Goal: Task Accomplishment & Management: Use online tool/utility

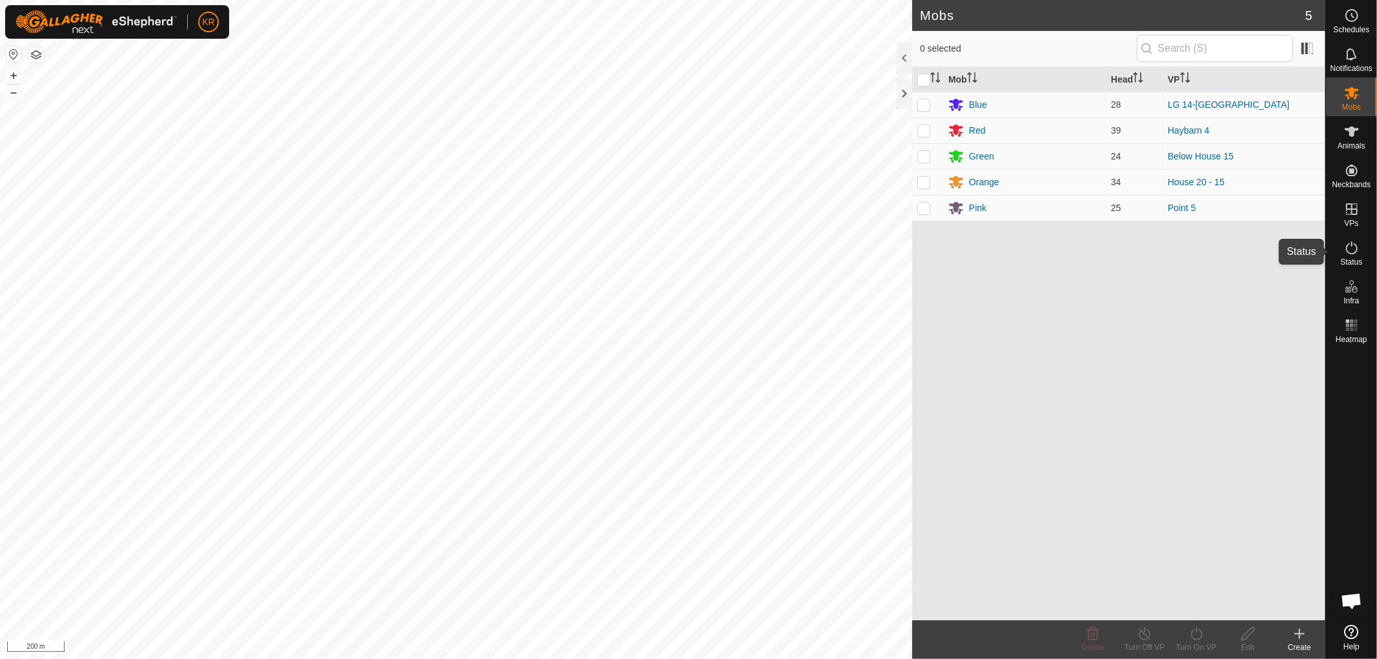
click at [1348, 247] on icon at bounding box center [1351, 247] width 15 height 15
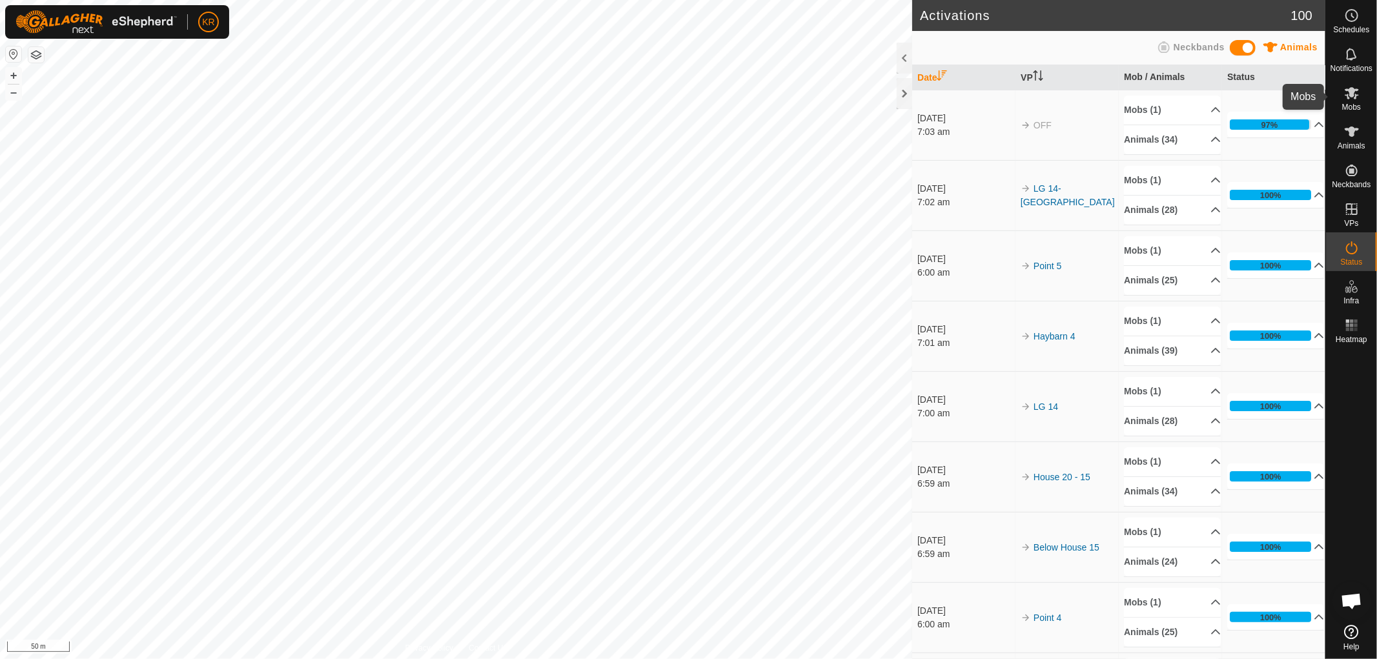
click at [1352, 97] on icon at bounding box center [1351, 92] width 15 height 15
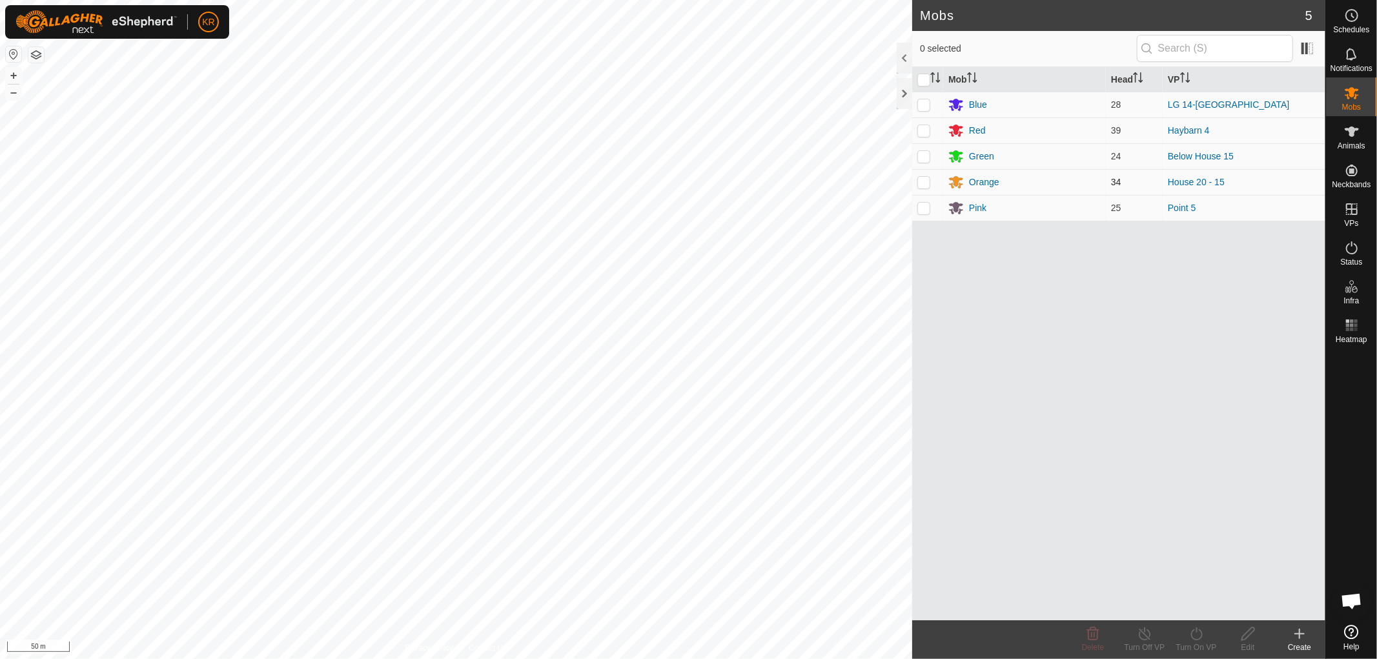
click at [921, 181] on p-checkbox at bounding box center [923, 182] width 13 height 10
checkbox input "true"
click at [1199, 636] on icon at bounding box center [1196, 633] width 16 height 15
click at [1202, 600] on link "Now" at bounding box center [1235, 606] width 128 height 26
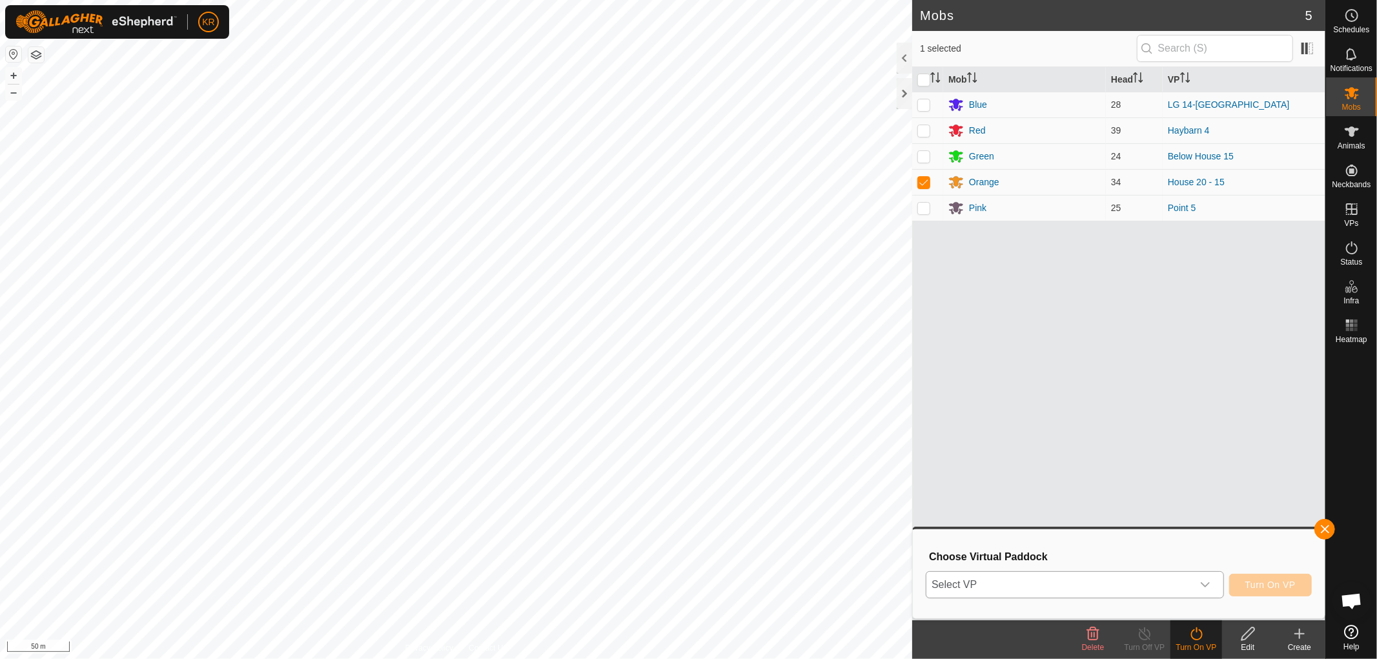
click at [1201, 582] on icon "dropdown trigger" at bounding box center [1205, 584] width 9 height 5
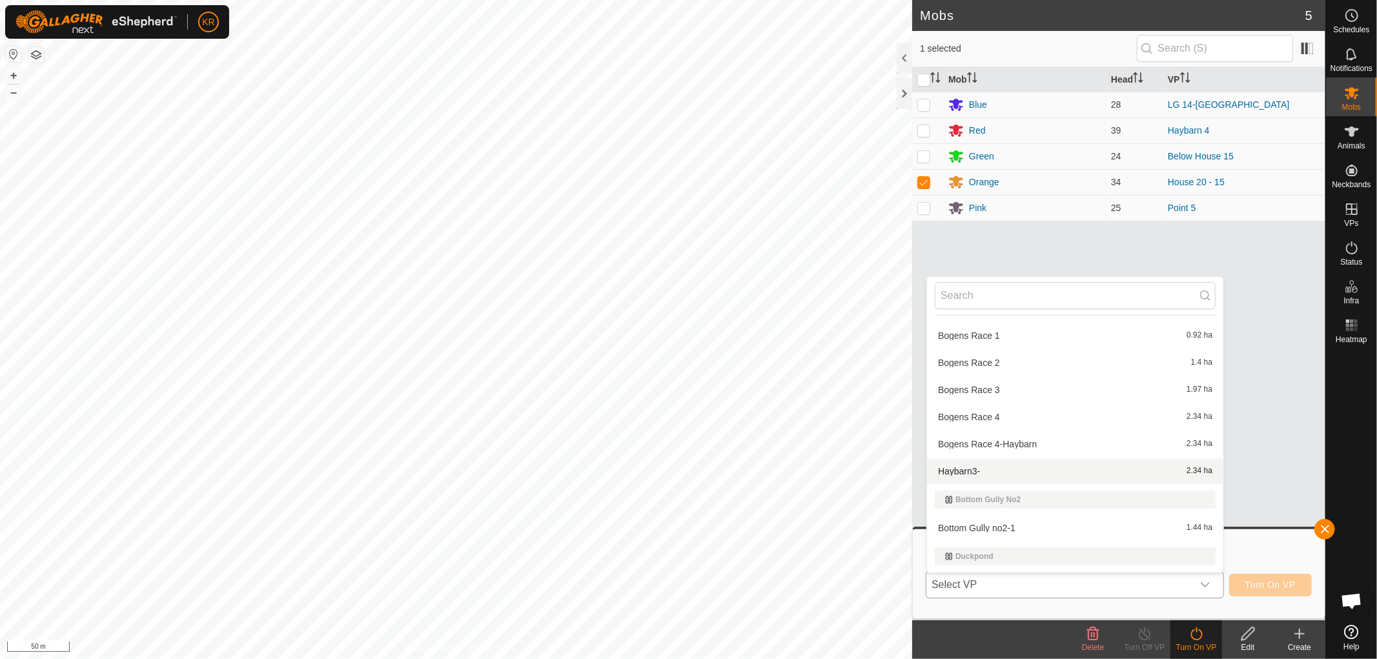
scroll to position [488, 0]
click at [1061, 520] on li "Bottom Gully no2-1 1.44 ha" at bounding box center [1075, 525] width 296 height 26
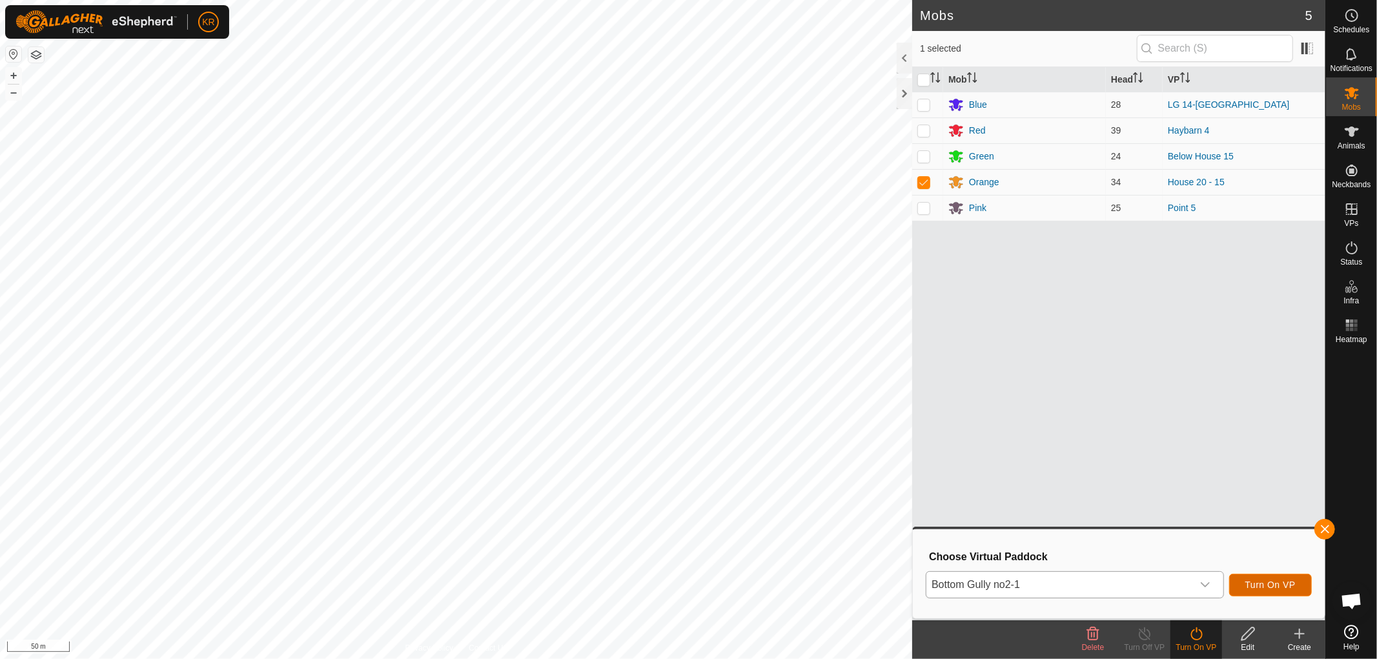
click at [1279, 578] on button "Turn On VP" at bounding box center [1270, 585] width 83 height 23
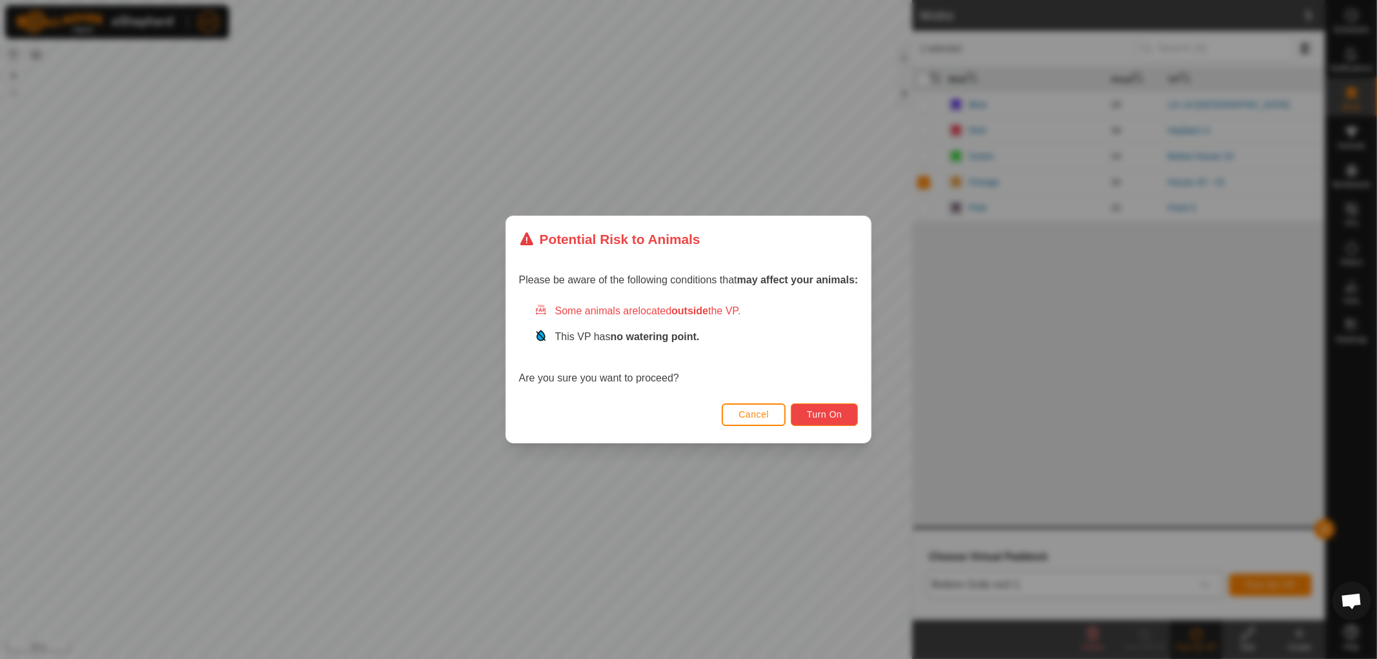
click at [822, 407] on button "Turn On" at bounding box center [824, 414] width 67 height 23
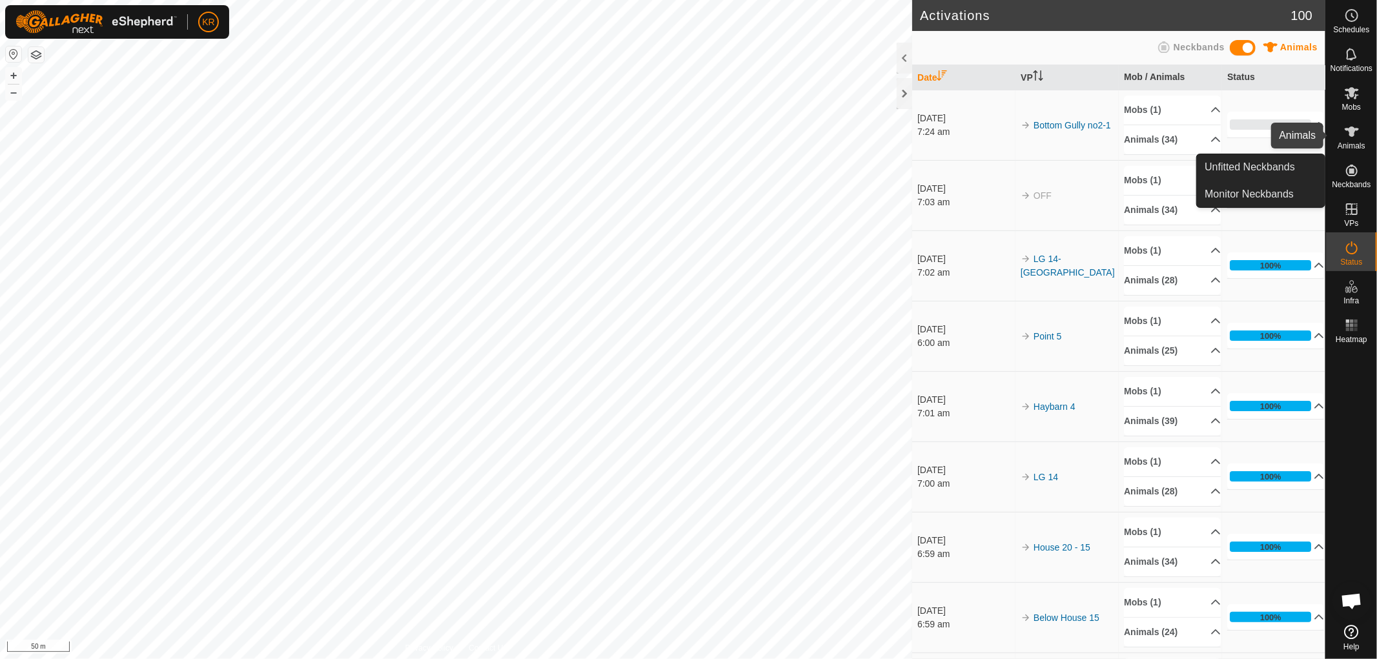
click at [1350, 136] on icon at bounding box center [1352, 132] width 14 height 10
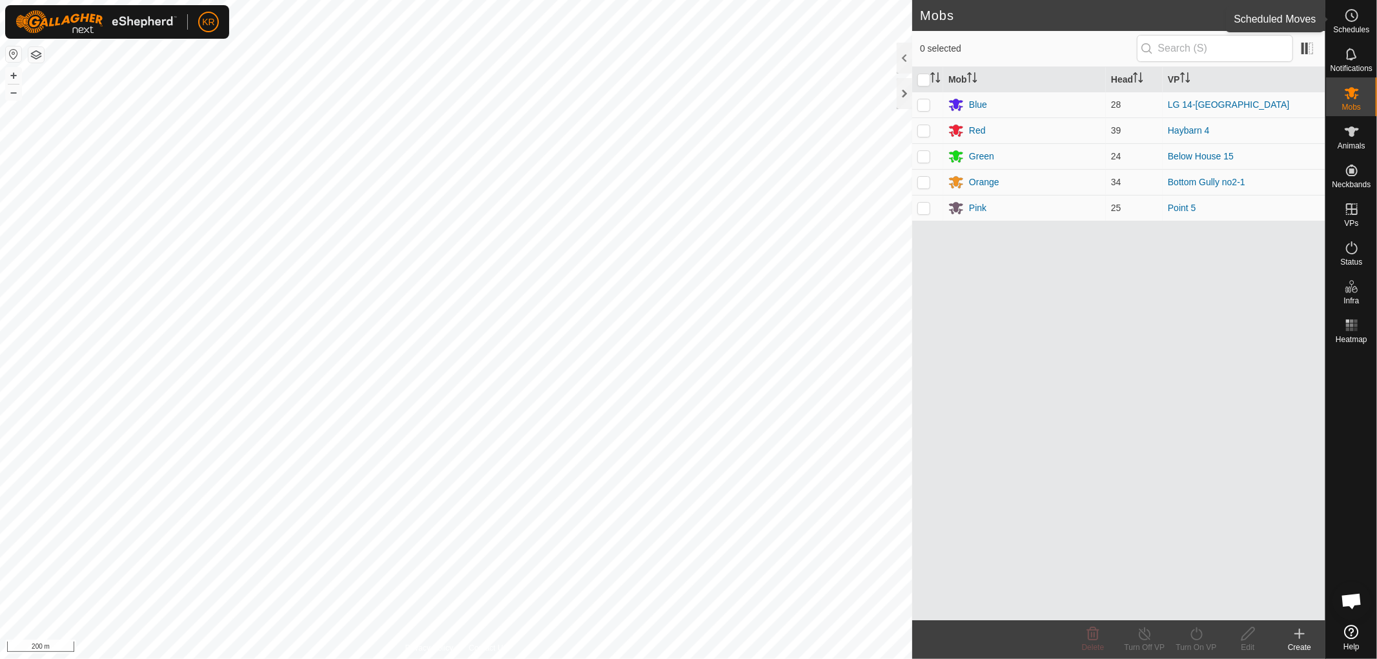
click at [1356, 17] on icon at bounding box center [1351, 15] width 15 height 15
